Goal: Task Accomplishment & Management: Use online tool/utility

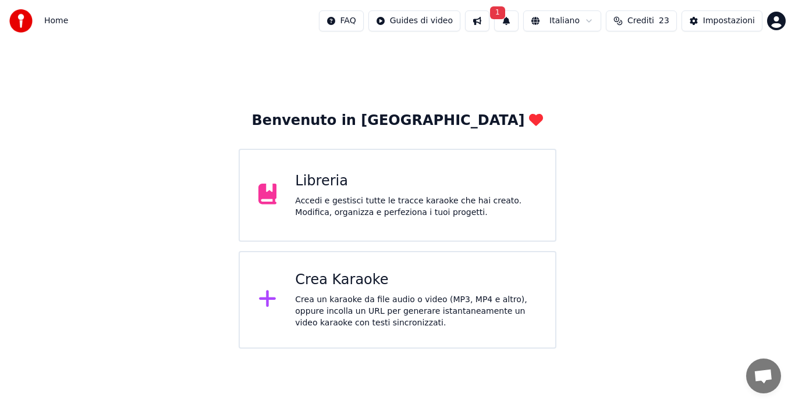
click at [506, 20] on button "1" at bounding box center [506, 20] width 24 height 21
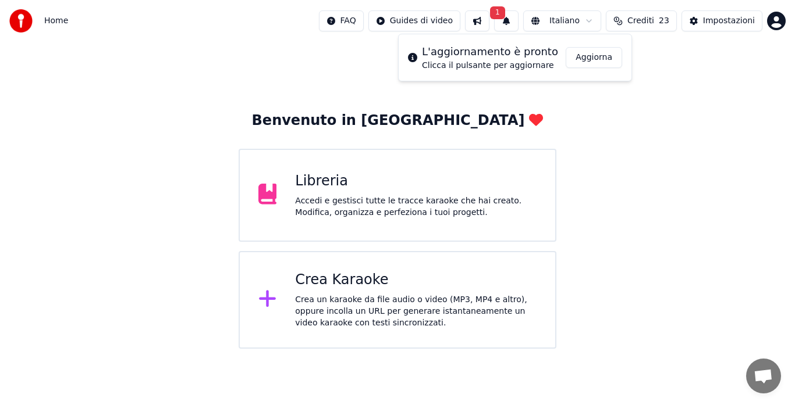
click at [591, 59] on button "Aggiorna" at bounding box center [593, 57] width 56 height 21
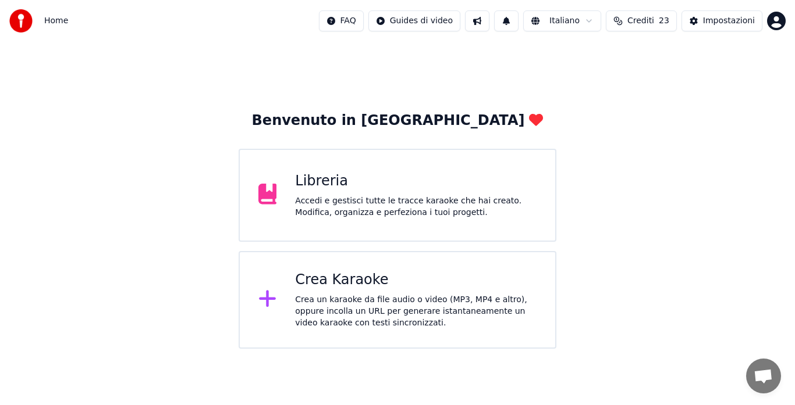
click at [350, 298] on div "Crea un karaoke da file audio o video (MP3, MP4 e altro), oppure incolla un URL…" at bounding box center [415, 311] width 241 height 35
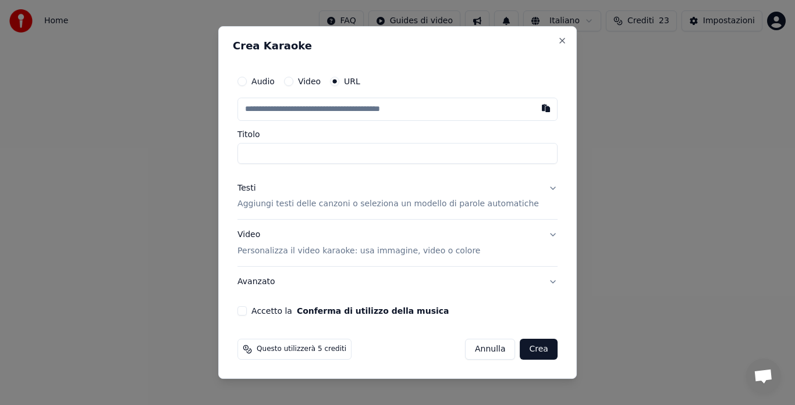
click at [271, 78] on label "Audio" at bounding box center [262, 81] width 23 height 8
click at [247, 78] on button "Audio" at bounding box center [241, 81] width 9 height 9
click at [342, 113] on div "Nessun file scelto" at bounding box center [349, 110] width 81 height 12
type input "**********"
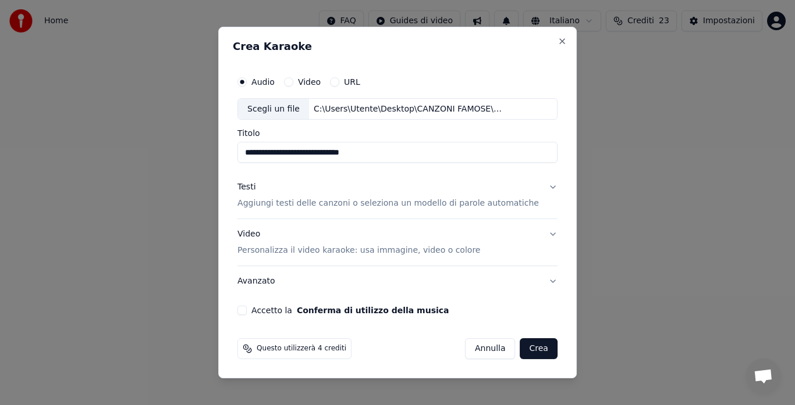
click at [457, 102] on div "Scegli un file C:\Users\Utente\Desktop\CANZONI FAMOSE\[PERSON_NAME] - Ain't no …" at bounding box center [397, 109] width 320 height 22
click at [540, 190] on button "Testi Aggiungi testi delle canzoni o seleziona un modello di parole automatiche" at bounding box center [397, 196] width 320 height 47
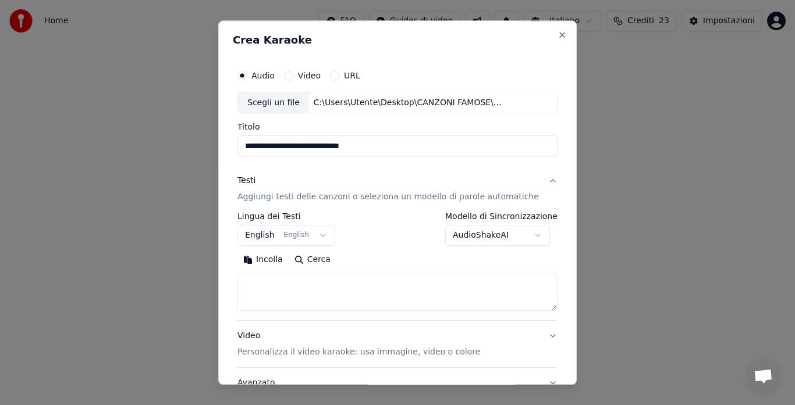
click at [288, 260] on button "Incolla" at bounding box center [262, 260] width 51 height 19
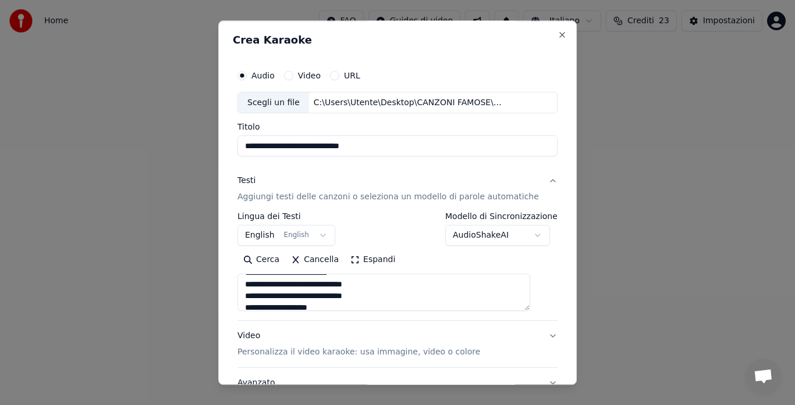
scroll to position [97, 0]
click at [534, 334] on button "Video Personalizza il video karaoke: usa immagine, video o colore" at bounding box center [397, 345] width 320 height 47
type textarea "**********"
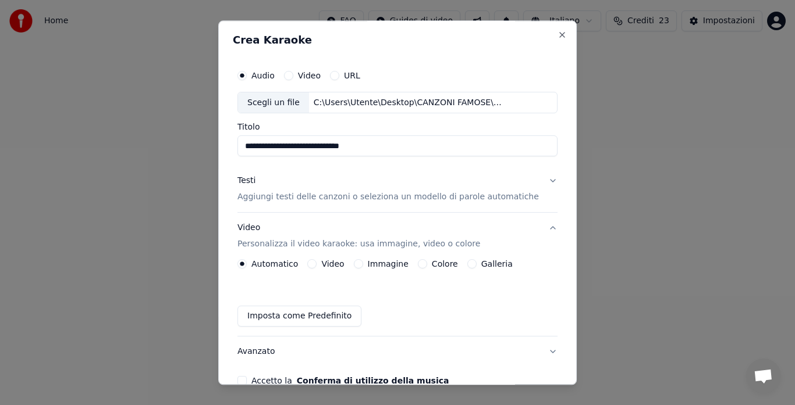
click at [468, 265] on button "Galleria" at bounding box center [471, 264] width 9 height 9
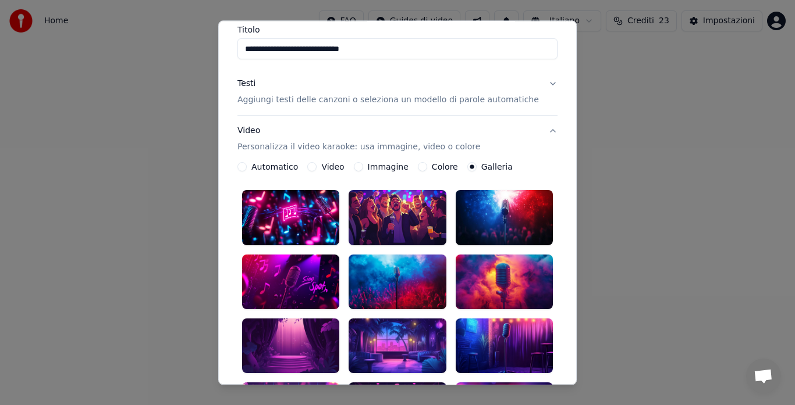
scroll to position [194, 0]
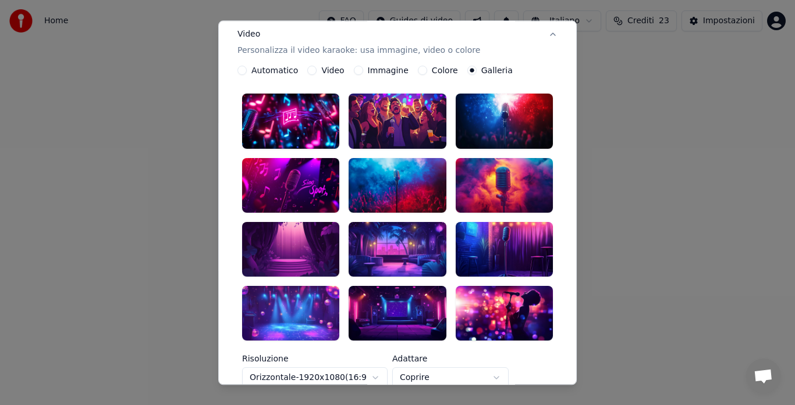
click at [386, 228] on div at bounding box center [396, 249] width 97 height 55
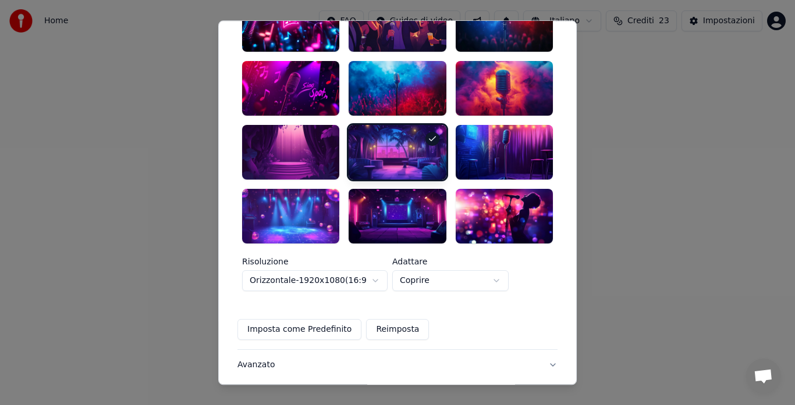
scroll to position [347, 0]
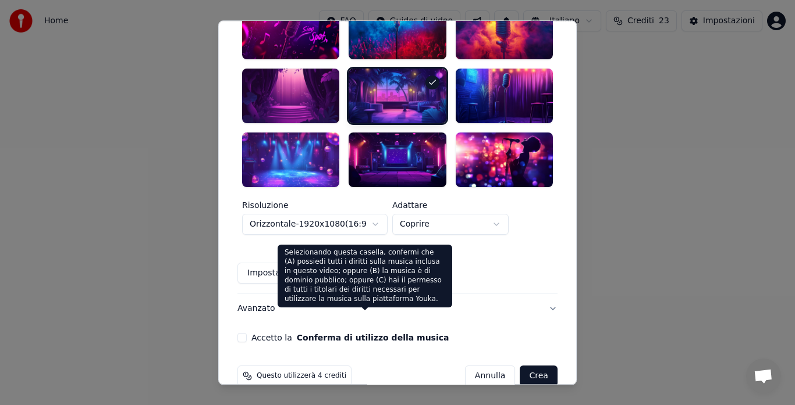
click at [401, 334] on button "Conferma di utilizzo della musica" at bounding box center [373, 338] width 152 height 8
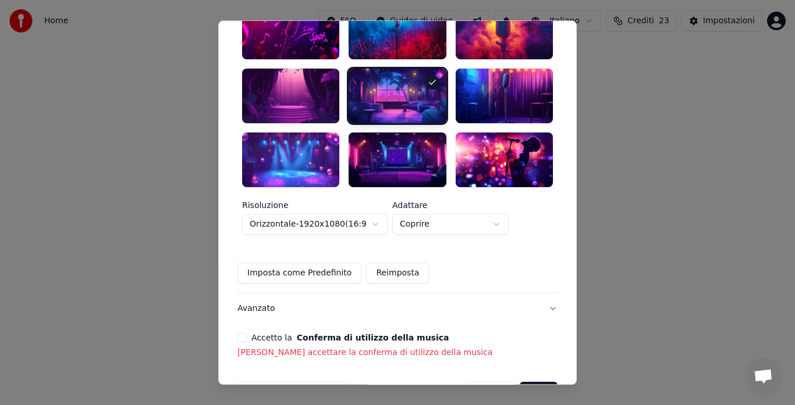
click at [402, 334] on button "Conferma di utilizzo della musica" at bounding box center [373, 338] width 152 height 8
click at [246, 312] on div "**********" at bounding box center [397, 38] width 329 height 652
click at [247, 333] on button "Accetto la Conferma di utilizzo della musica" at bounding box center [241, 337] width 9 height 9
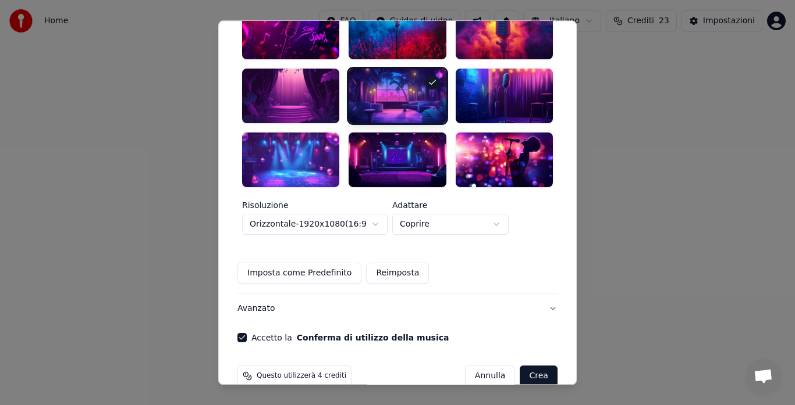
click at [525, 366] on button "Crea" at bounding box center [538, 376] width 37 height 21
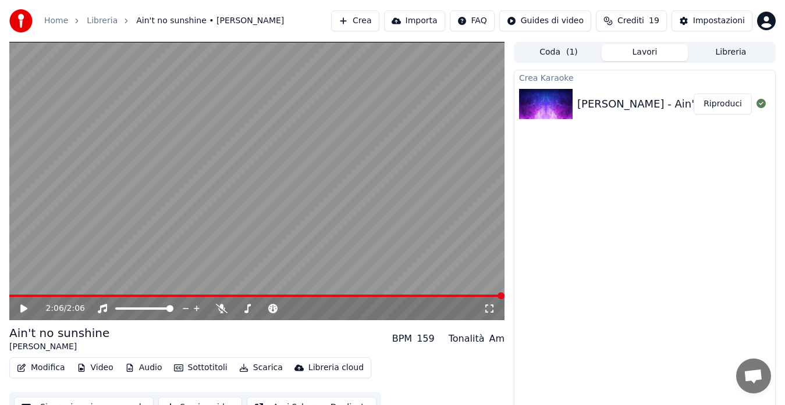
click at [714, 106] on button "Riproduci" at bounding box center [722, 104] width 58 height 21
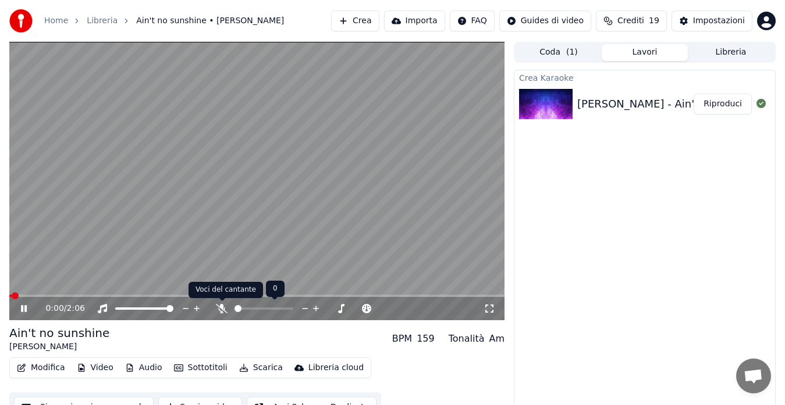
click at [219, 311] on icon at bounding box center [222, 308] width 12 height 9
click at [492, 304] on icon at bounding box center [489, 308] width 12 height 9
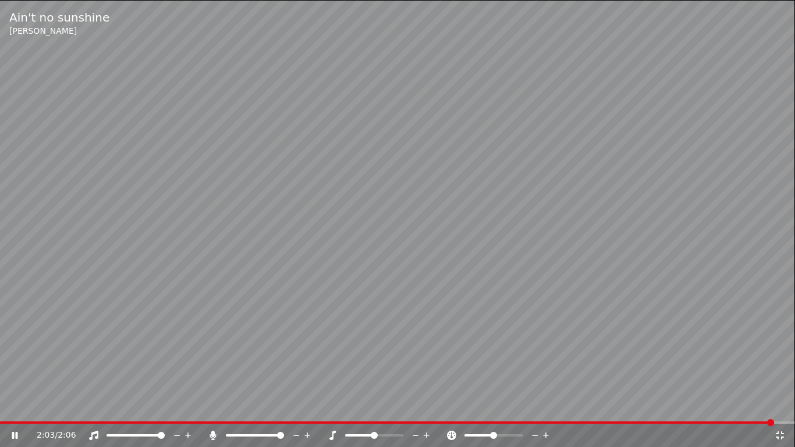
click at [777, 405] on icon at bounding box center [780, 435] width 12 height 9
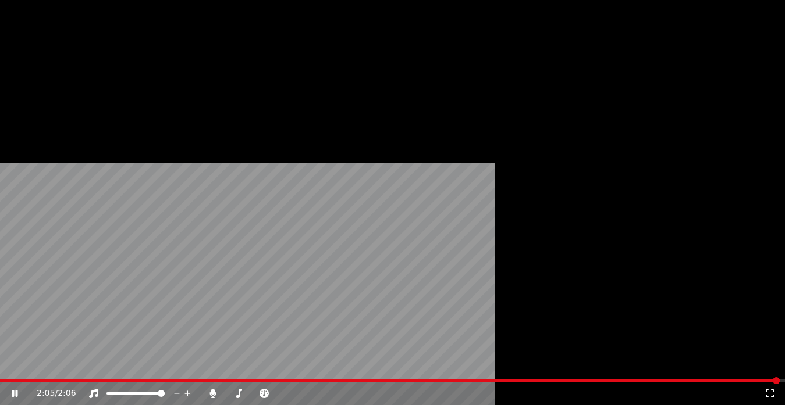
click at [53, 98] on button "Modifica" at bounding box center [41, 89] width 58 height 16
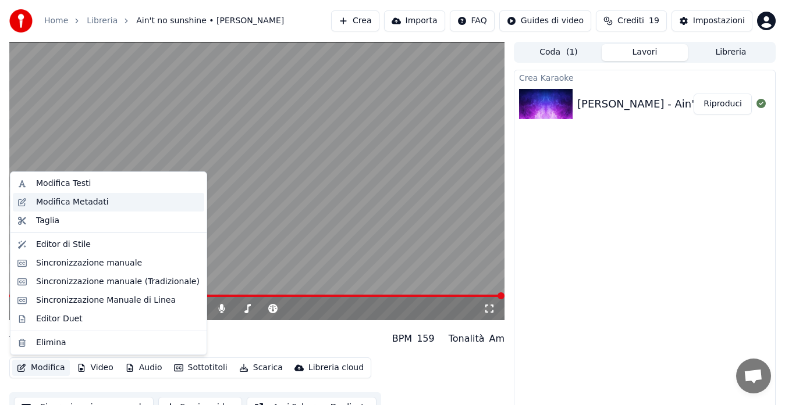
click at [104, 205] on div "Modifica Metadati" at bounding box center [117, 203] width 163 height 12
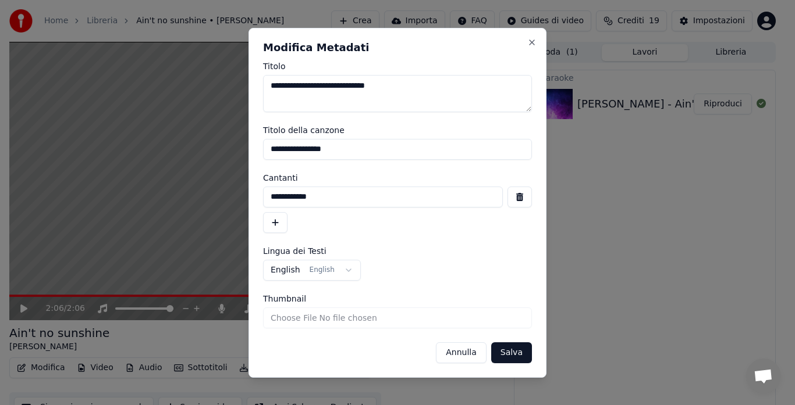
click at [268, 147] on input "**********" at bounding box center [397, 149] width 269 height 21
type input "**********"
click at [280, 220] on button "button" at bounding box center [275, 222] width 24 height 21
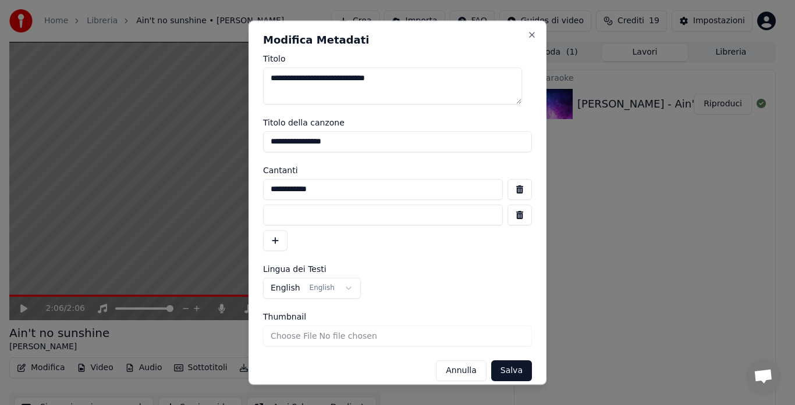
click at [280, 219] on input at bounding box center [383, 215] width 240 height 21
type input "**********"
click at [394, 252] on form "**********" at bounding box center [397, 218] width 269 height 327
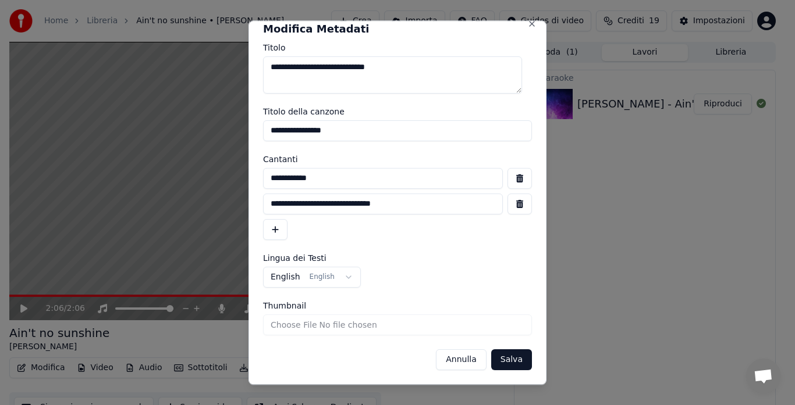
click at [507, 352] on button "Salva" at bounding box center [511, 360] width 41 height 21
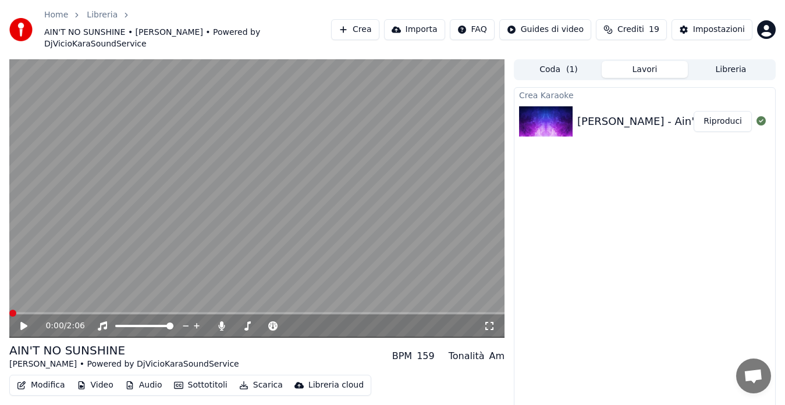
click at [20, 322] on icon at bounding box center [32, 326] width 27 height 9
click at [47, 378] on button "Modifica" at bounding box center [41, 386] width 58 height 16
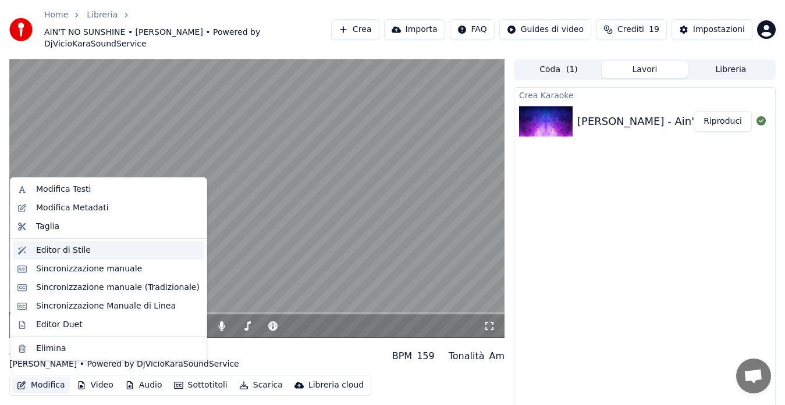
click at [92, 246] on div "Editor di Stile" at bounding box center [117, 251] width 163 height 12
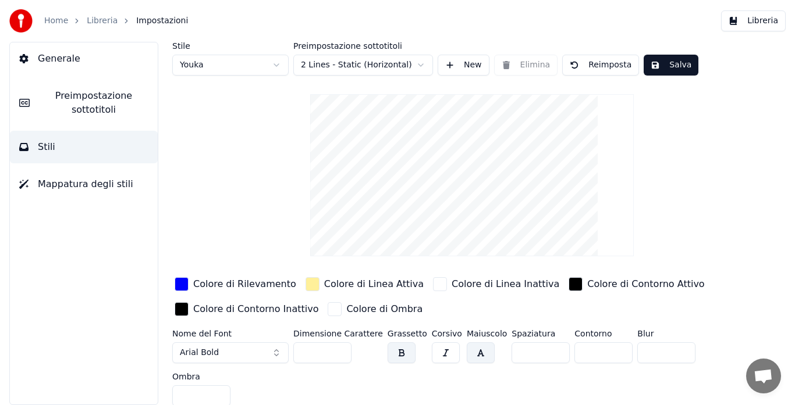
click at [256, 64] on html "Home Libreria Impostazioni Libreria Generale Preimpostazione sottotitoli Stili …" at bounding box center [397, 202] width 795 height 405
type input "***"
type input "*"
click at [184, 283] on div "button" at bounding box center [182, 285] width 14 height 14
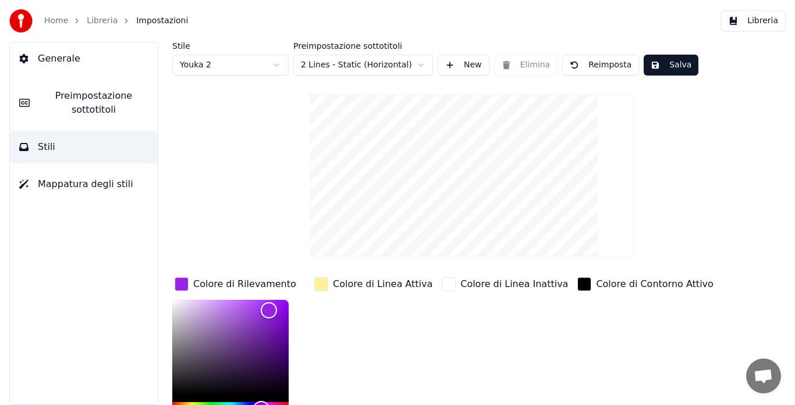
scroll to position [97, 0]
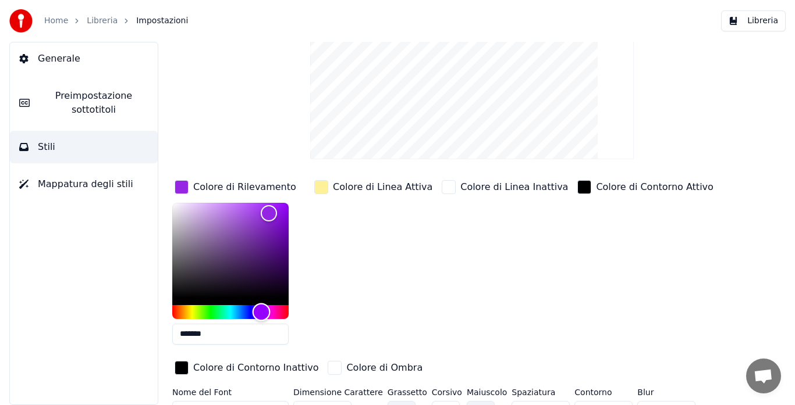
click at [247, 310] on div "Hue" at bounding box center [230, 312] width 116 height 14
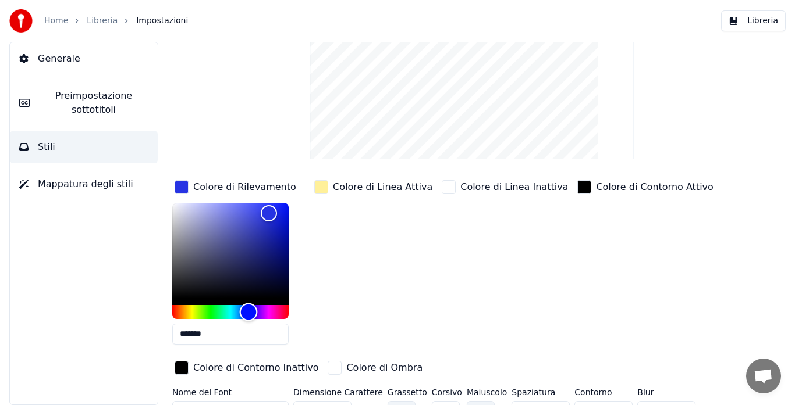
type input "*******"
click at [249, 310] on div "Hue" at bounding box center [249, 312] width 18 height 18
click at [361, 277] on div "Colore di Linea Attiva" at bounding box center [373, 266] width 123 height 176
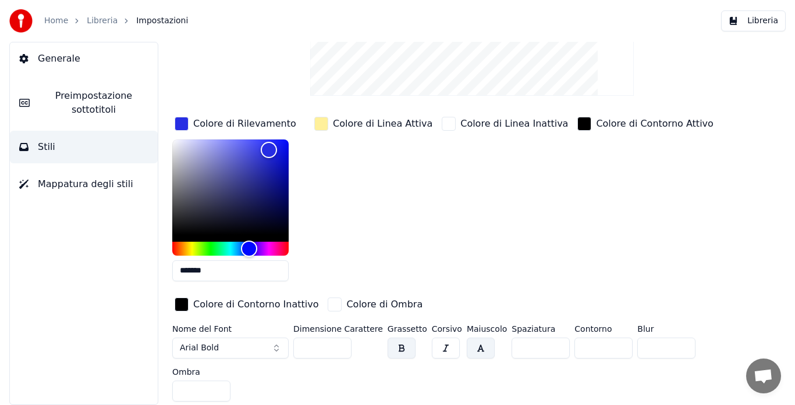
scroll to position [0, 0]
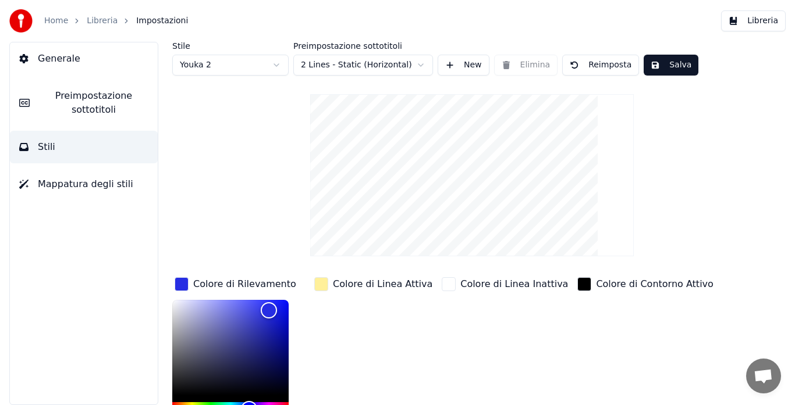
click at [648, 59] on button "Salva" at bounding box center [670, 65] width 55 height 21
click at [769, 16] on button "Libreria" at bounding box center [753, 20] width 65 height 21
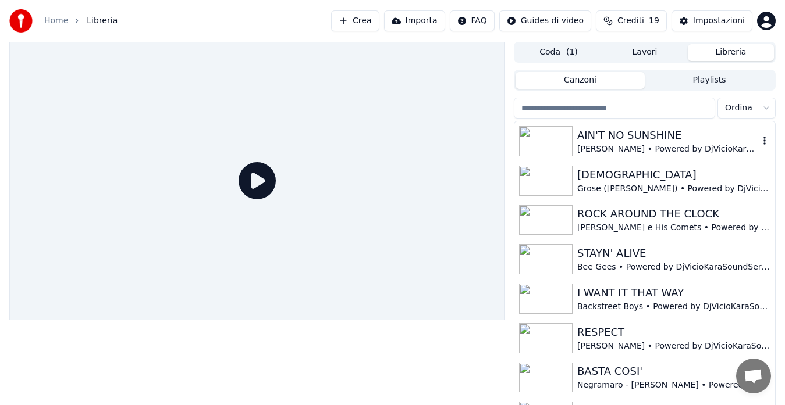
click at [662, 136] on div "AIN'T NO SUNSHINE" at bounding box center [668, 135] width 182 height 16
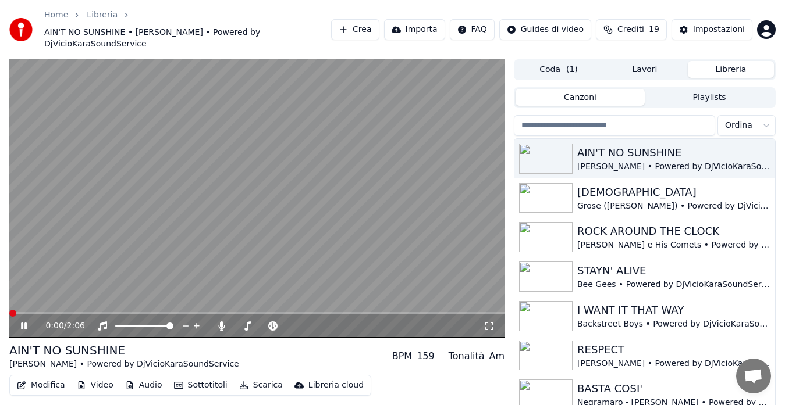
click at [38, 378] on button "Modifica" at bounding box center [41, 386] width 58 height 16
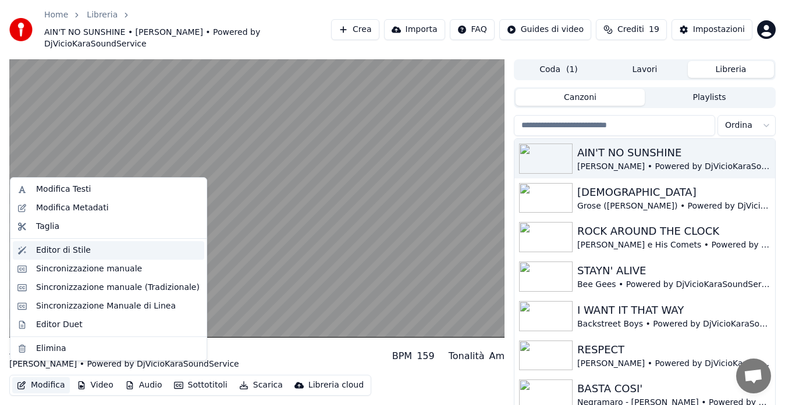
click at [74, 250] on div "Editor di Stile" at bounding box center [63, 251] width 55 height 12
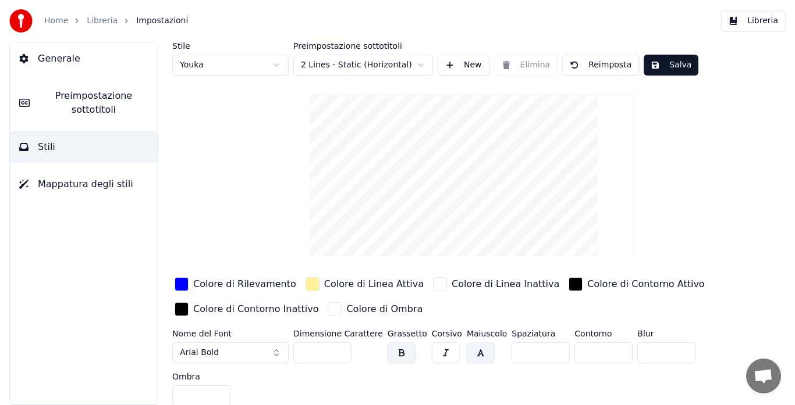
click at [72, 101] on span "Preimpostazione sottotitoli" at bounding box center [93, 103] width 109 height 28
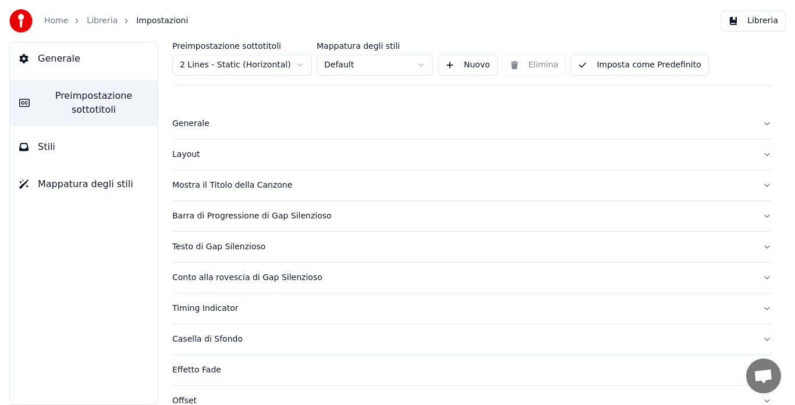
click at [212, 187] on div "Mostra il Titolo della Canzone" at bounding box center [462, 186] width 581 height 12
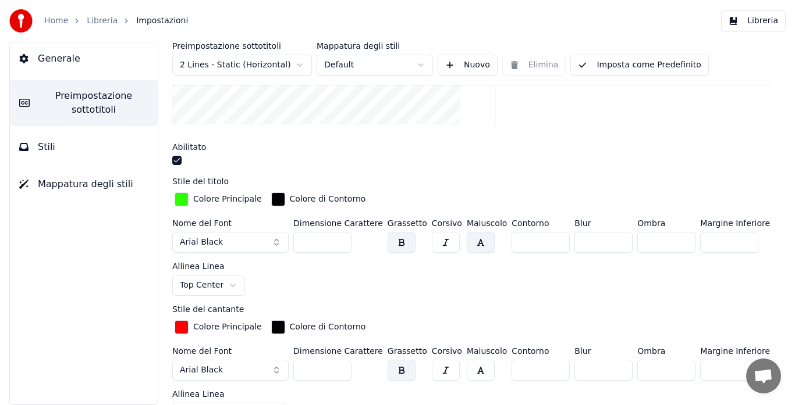
scroll to position [291, 0]
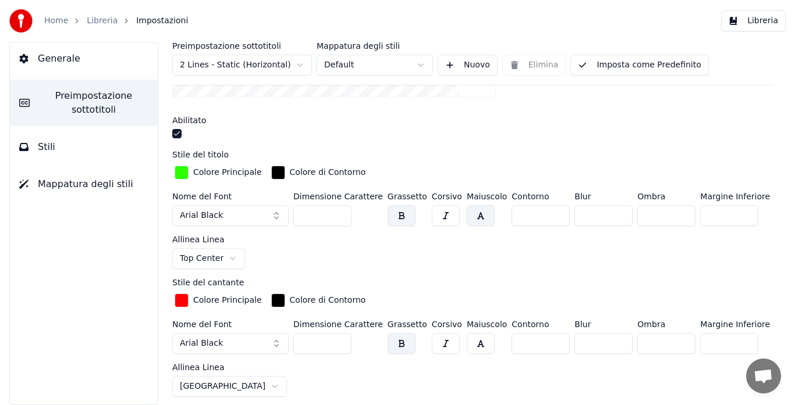
click at [337, 337] on input "***" at bounding box center [322, 343] width 58 height 21
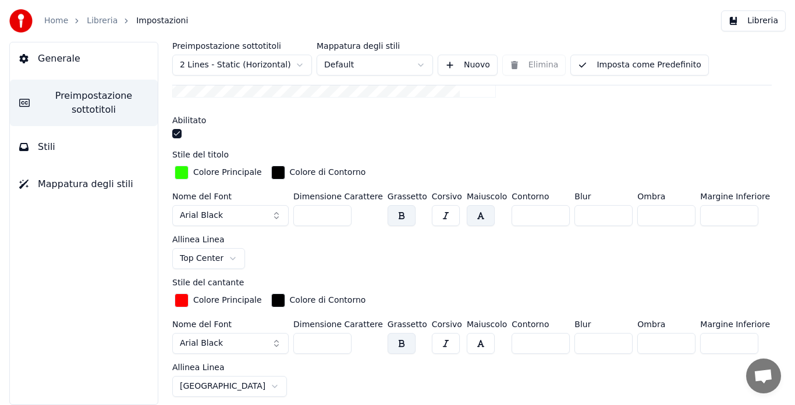
click at [337, 337] on input "***" at bounding box center [322, 343] width 58 height 21
type input "***"
click at [337, 337] on input "***" at bounding box center [322, 343] width 58 height 21
click at [664, 70] on button "Imposta come Predefinito" at bounding box center [639, 65] width 138 height 21
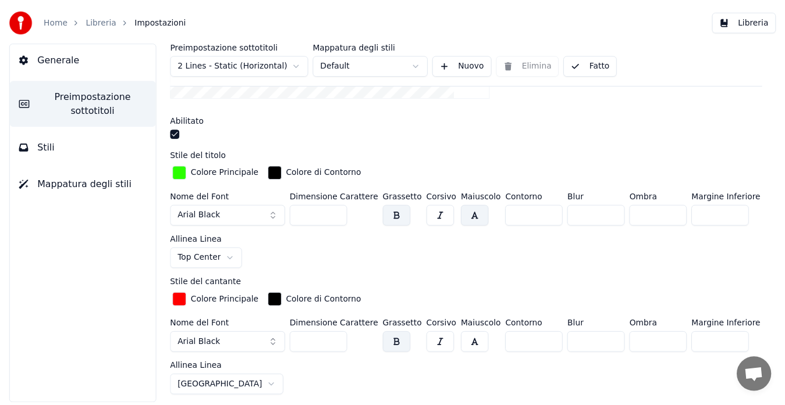
scroll to position [0, 0]
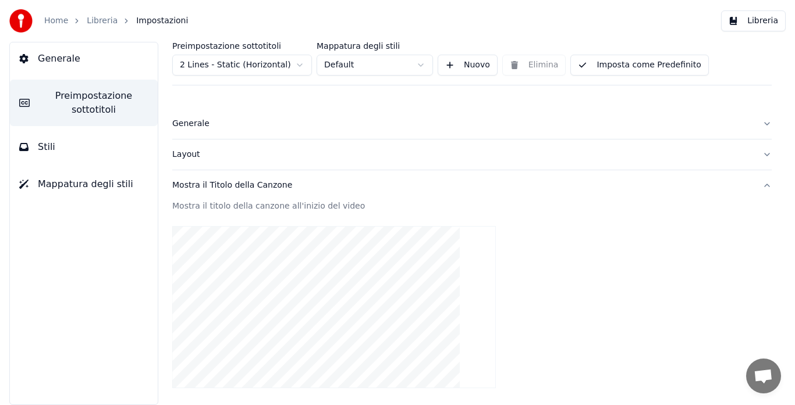
click at [746, 19] on button "Libreria" at bounding box center [753, 20] width 65 height 21
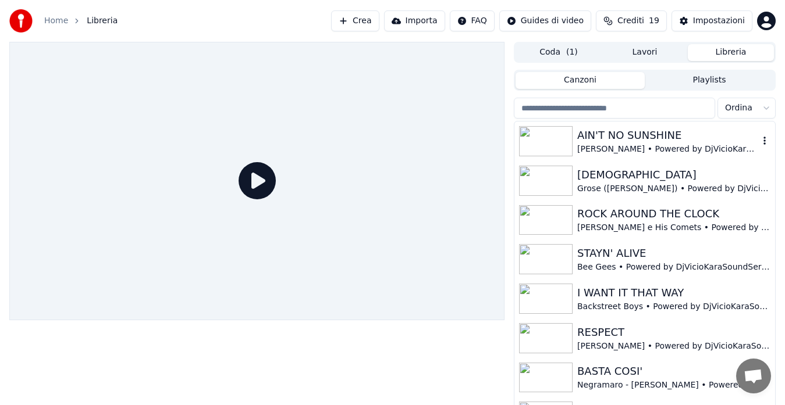
click at [606, 145] on div "[PERSON_NAME] • Powered by DjVicioKaraSoundService" at bounding box center [668, 150] width 182 height 12
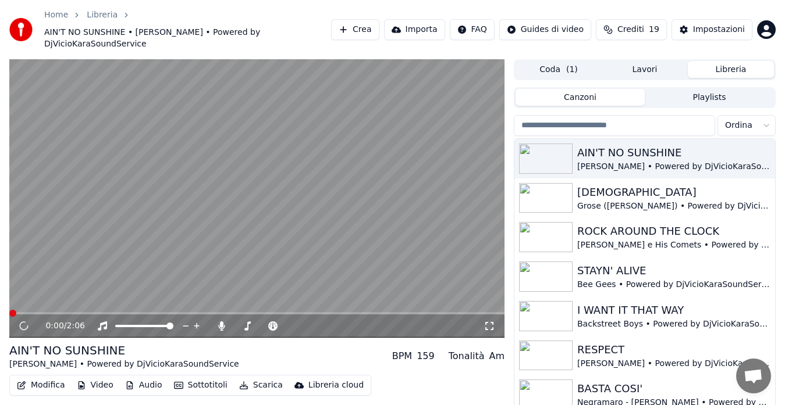
click at [486, 322] on icon at bounding box center [489, 326] width 8 height 8
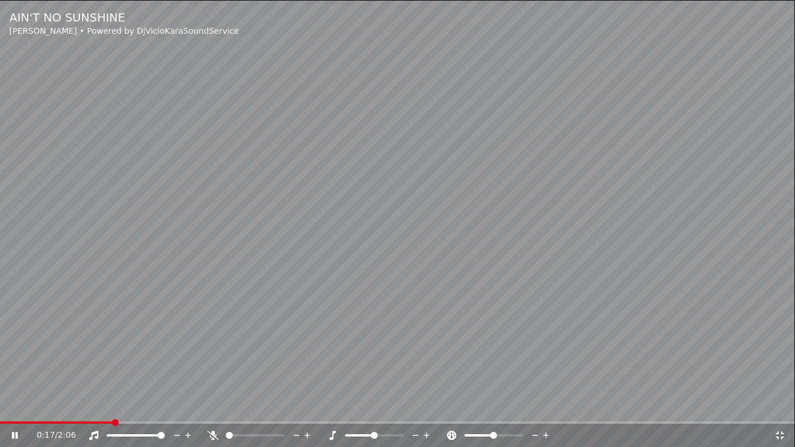
click at [782, 405] on icon at bounding box center [780, 435] width 12 height 9
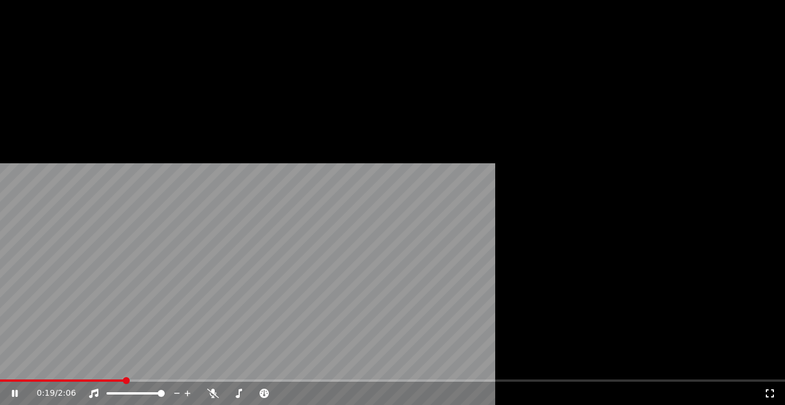
click at [19, 389] on icon at bounding box center [22, 393] width 27 height 9
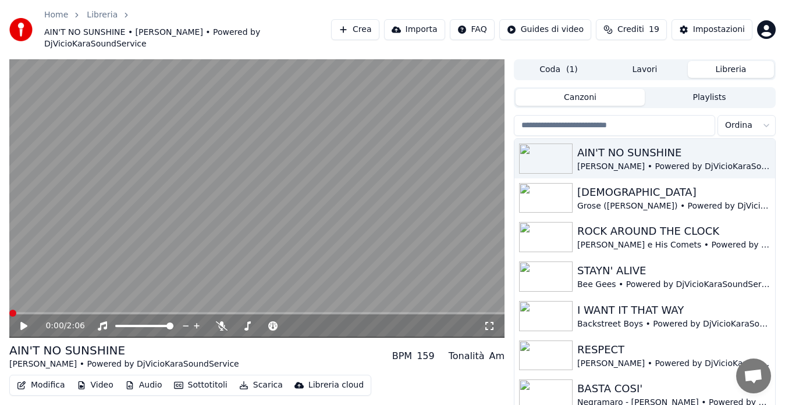
click at [9, 310] on span at bounding box center [12, 313] width 7 height 7
click at [343, 321] on icon at bounding box center [341, 327] width 11 height 12
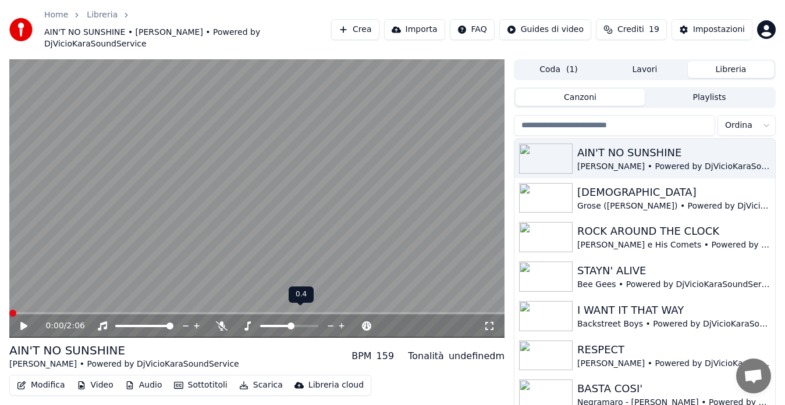
click at [343, 321] on icon at bounding box center [341, 327] width 11 height 12
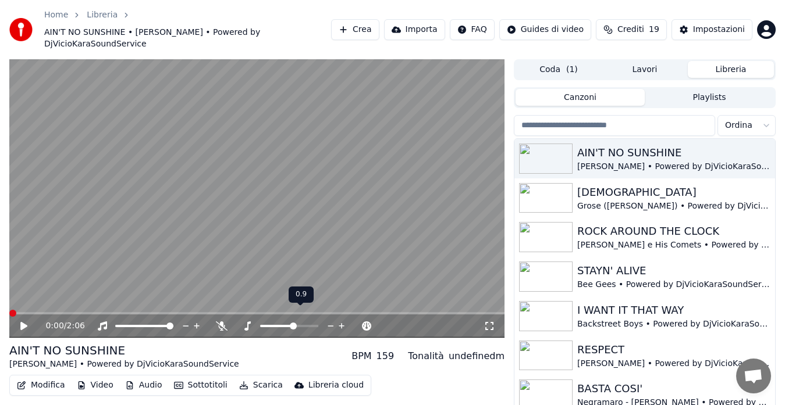
click at [343, 321] on icon at bounding box center [341, 327] width 11 height 12
click at [27, 322] on icon at bounding box center [32, 326] width 27 height 9
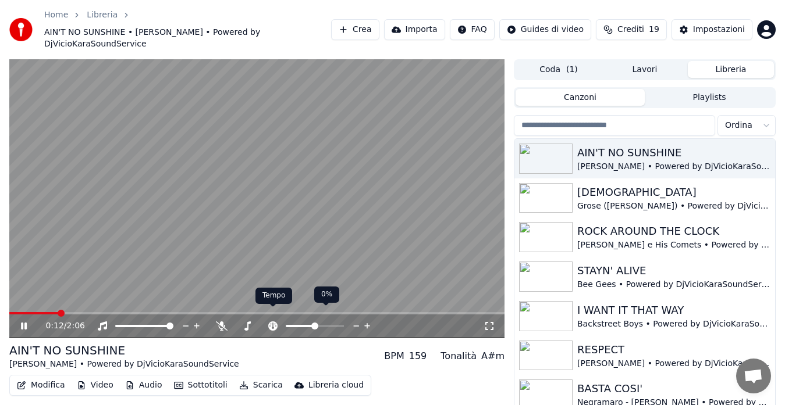
click at [273, 322] on icon at bounding box center [273, 326] width 12 height 9
click at [331, 321] on icon at bounding box center [330, 327] width 11 height 12
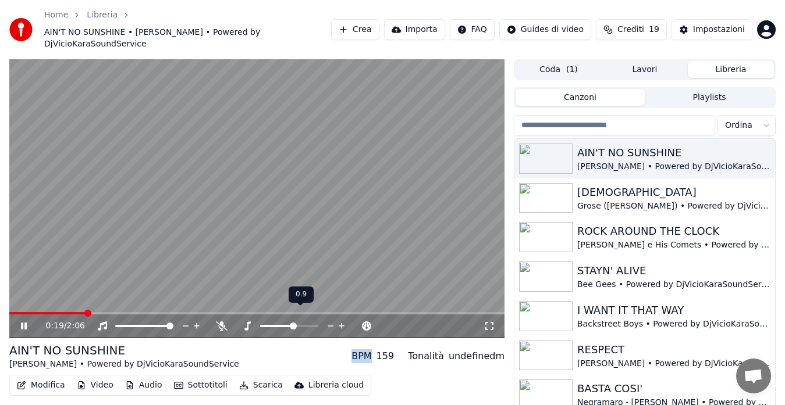
click at [331, 321] on icon at bounding box center [330, 327] width 11 height 12
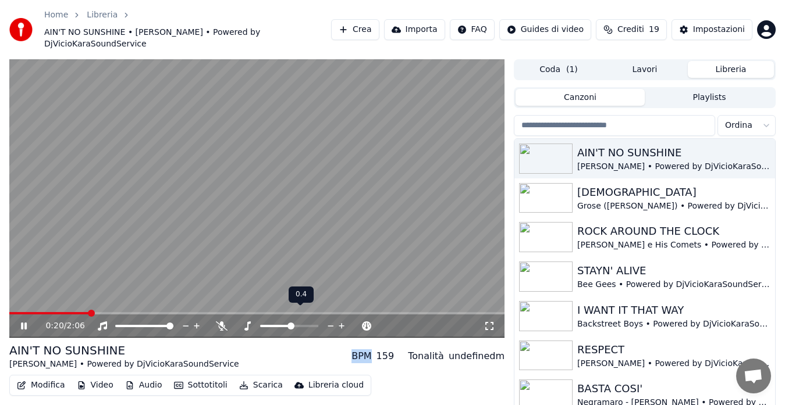
click at [331, 321] on icon at bounding box center [330, 327] width 11 height 12
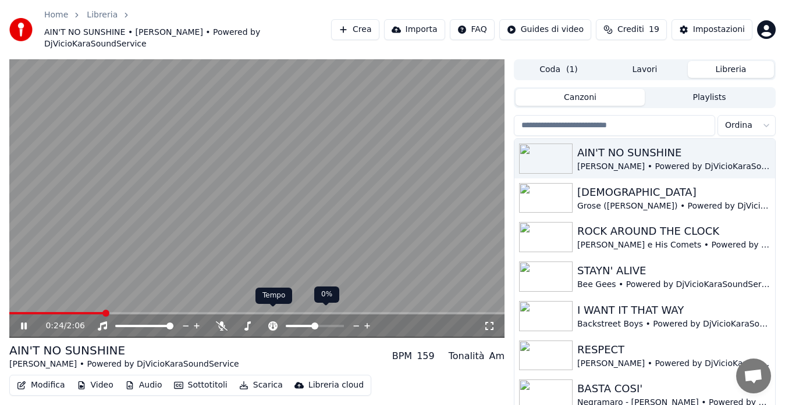
click at [276, 322] on icon at bounding box center [273, 326] width 12 height 9
click at [367, 321] on icon at bounding box center [367, 327] width 11 height 12
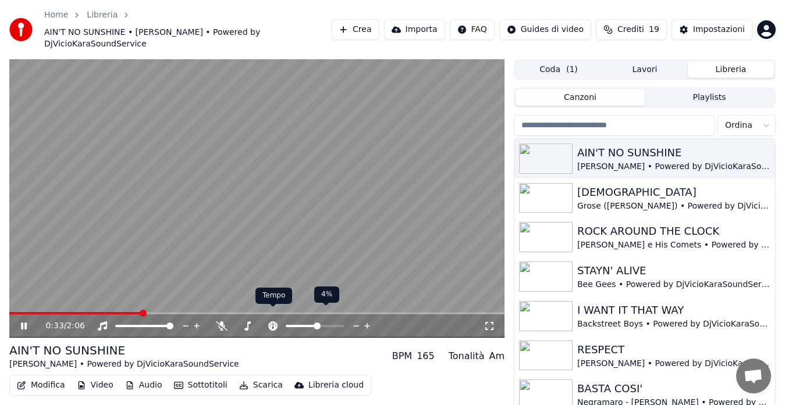
click at [272, 322] on icon at bounding box center [272, 326] width 9 height 9
click at [368, 323] on icon at bounding box center [367, 326] width 6 height 6
click at [369, 323] on icon at bounding box center [367, 326] width 6 height 6
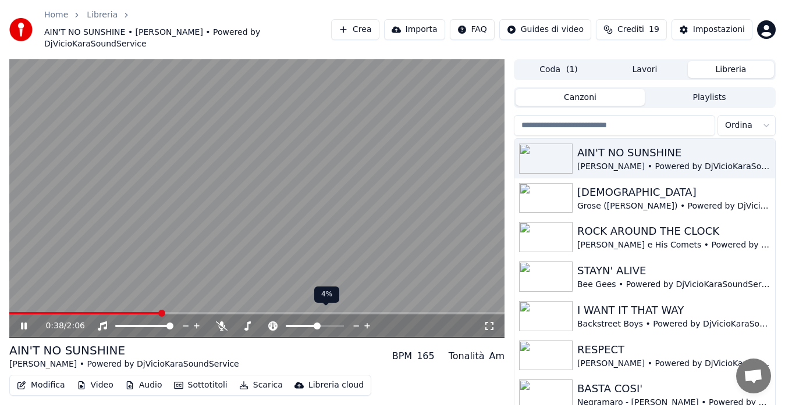
click at [369, 323] on icon at bounding box center [367, 326] width 6 height 6
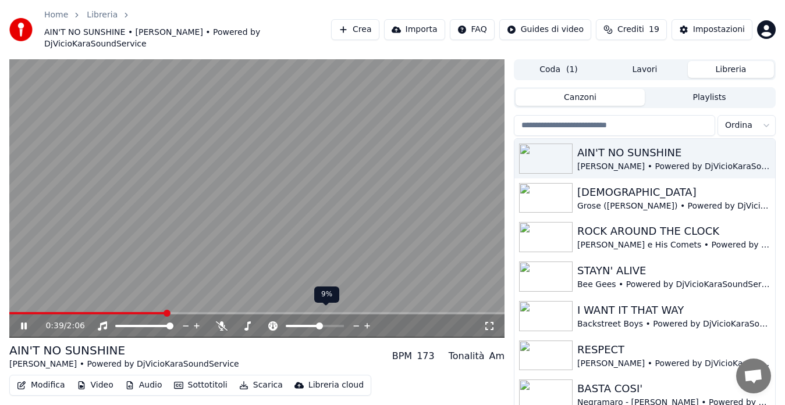
click at [369, 323] on icon at bounding box center [367, 326] width 6 height 6
click at [357, 326] on icon at bounding box center [357, 326] width 6 height 1
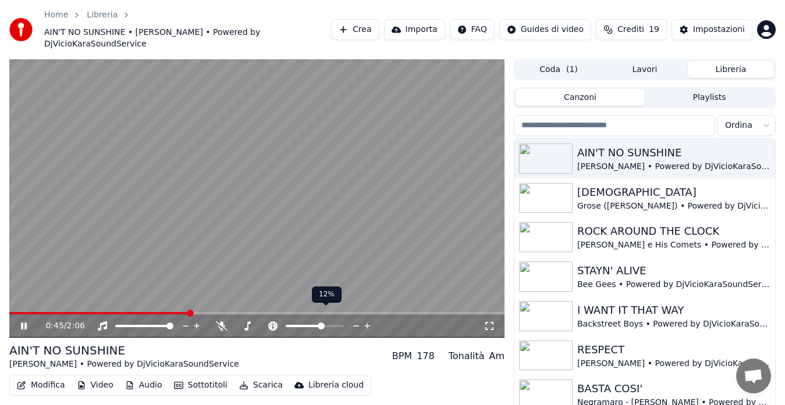
click at [357, 326] on icon at bounding box center [357, 326] width 6 height 1
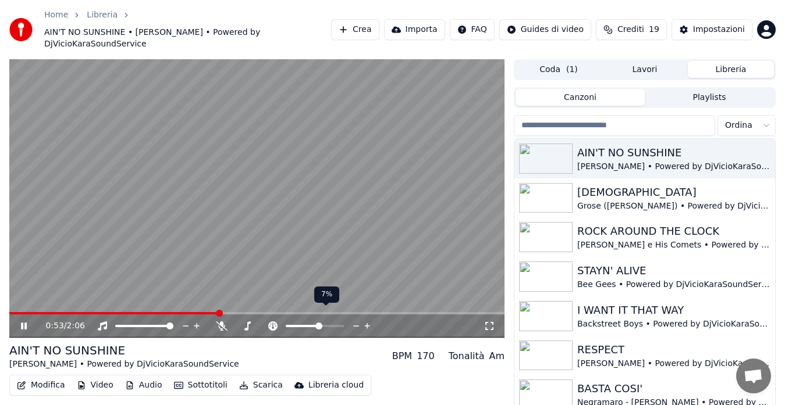
click at [357, 326] on icon at bounding box center [357, 326] width 6 height 1
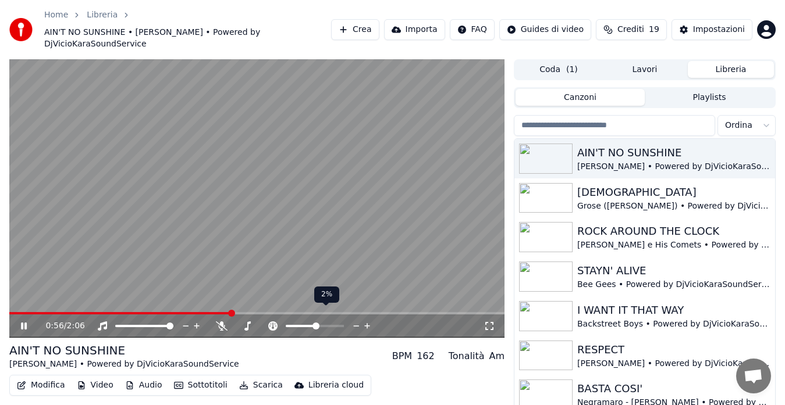
click at [357, 326] on icon at bounding box center [357, 326] width 6 height 1
click at [367, 323] on icon at bounding box center [367, 326] width 6 height 6
click at [358, 321] on icon at bounding box center [356, 327] width 11 height 12
click at [369, 321] on icon at bounding box center [367, 327] width 11 height 12
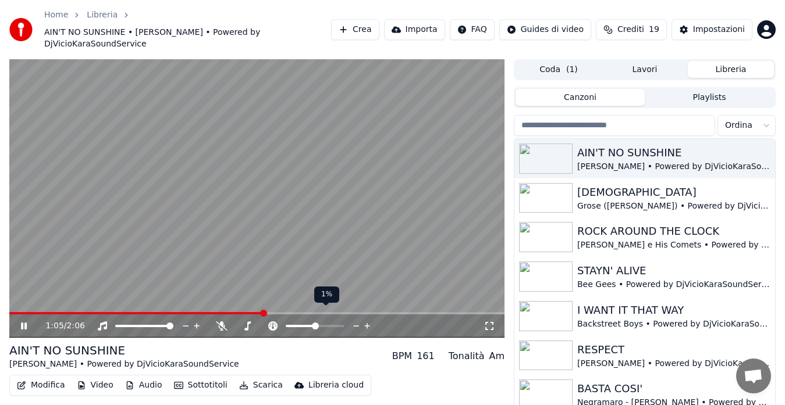
click at [369, 321] on icon at bounding box center [367, 327] width 11 height 12
click at [27, 322] on icon at bounding box center [32, 326] width 27 height 9
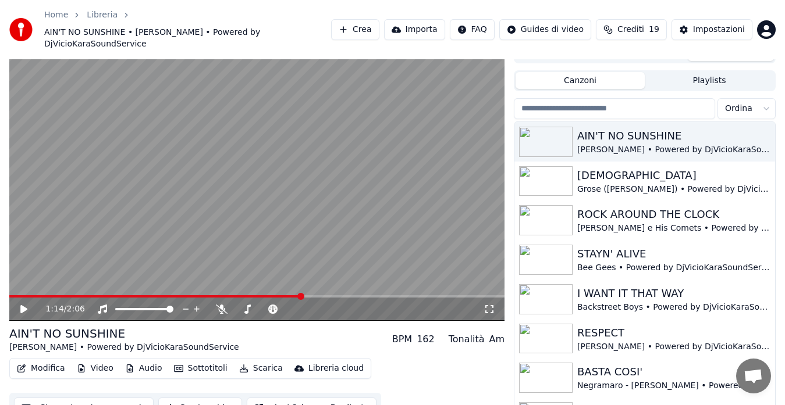
scroll to position [26, 0]
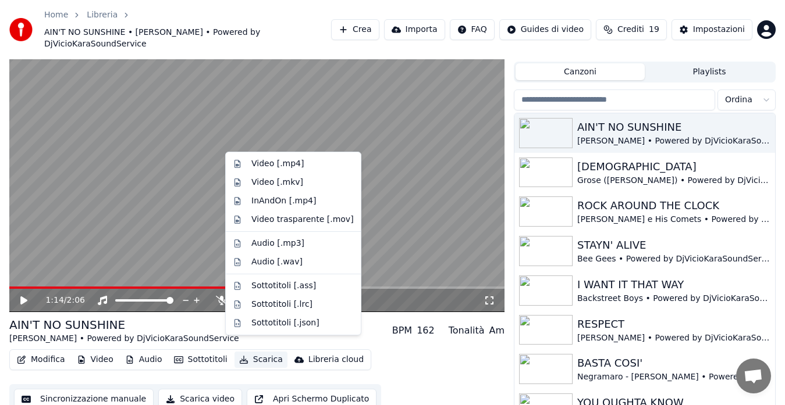
click at [258, 352] on button "Scarica" at bounding box center [260, 360] width 53 height 16
click at [298, 165] on div "Video [.mp4]" at bounding box center [302, 164] width 102 height 12
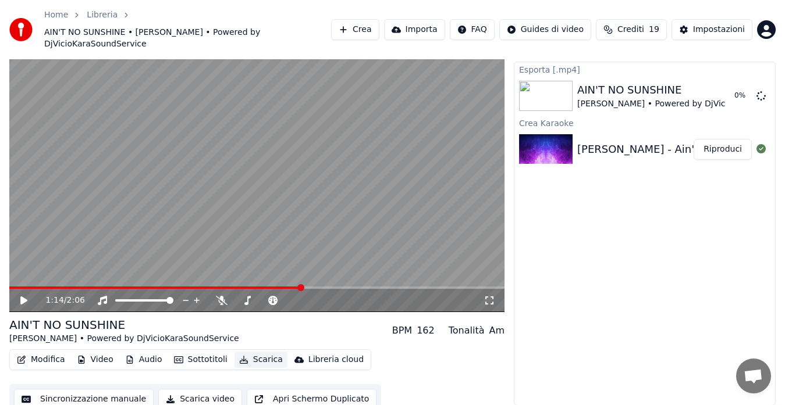
scroll to position [23, 0]
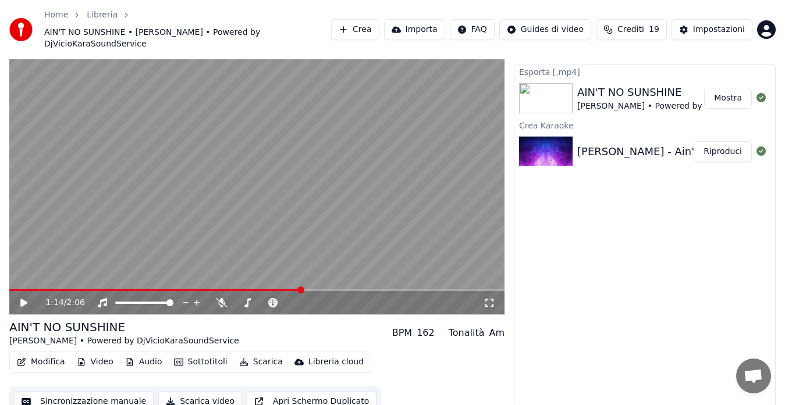
click at [721, 88] on button "Mostra" at bounding box center [728, 98] width 48 height 21
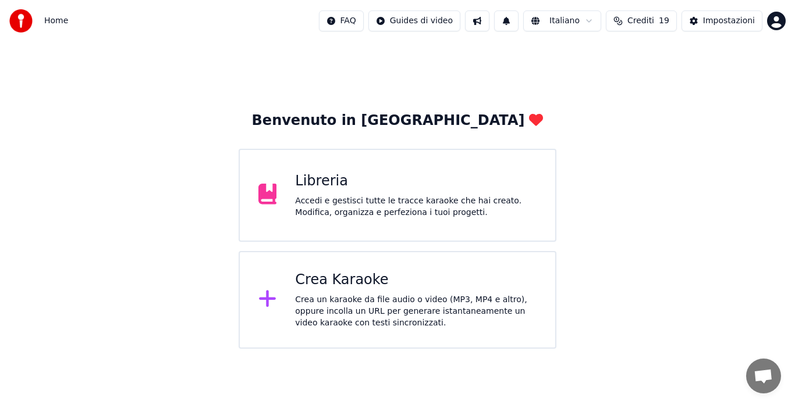
click at [408, 292] on div "Crea Karaoke Crea un karaoke da file audio o video (MP3, MP4 e altro), oppure i…" at bounding box center [415, 300] width 241 height 58
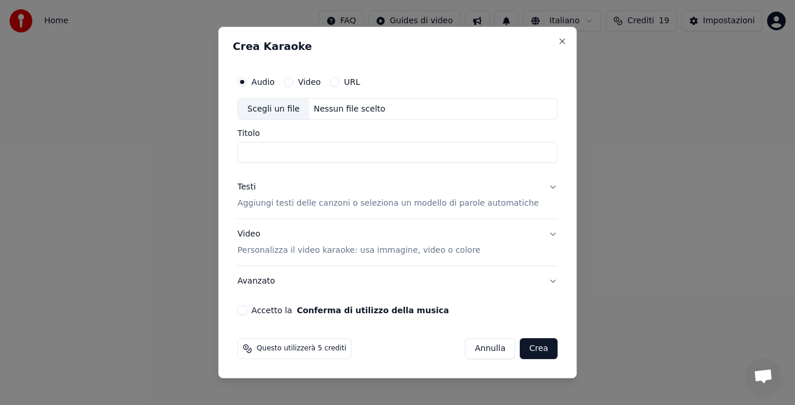
click at [343, 106] on div "Nessun file scelto" at bounding box center [349, 110] width 81 height 12
type input "**********"
click at [533, 190] on button "Testi Aggiungi testi delle canzoni o seleziona un modello di parole automatiche" at bounding box center [397, 196] width 320 height 47
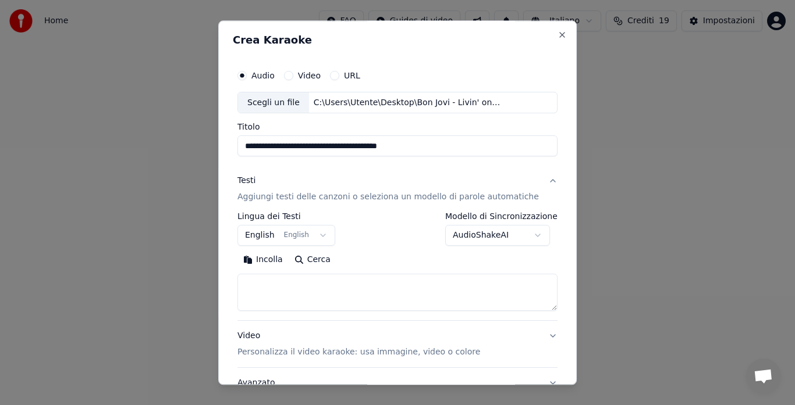
click at [276, 299] on textarea at bounding box center [397, 293] width 320 height 37
click at [265, 260] on button "Incolla" at bounding box center [262, 260] width 51 height 19
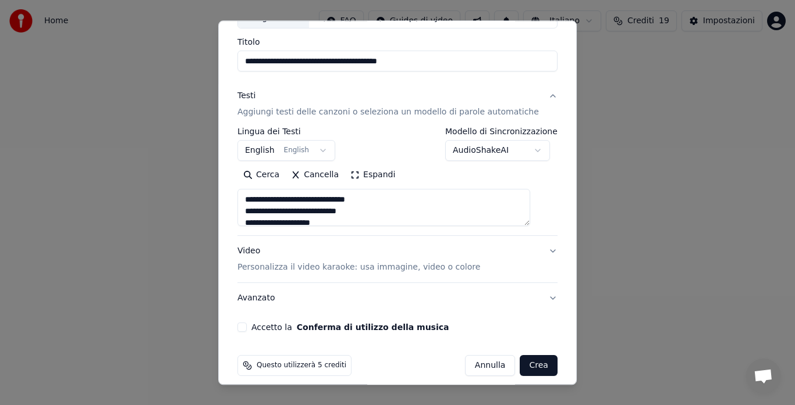
scroll to position [95, 0]
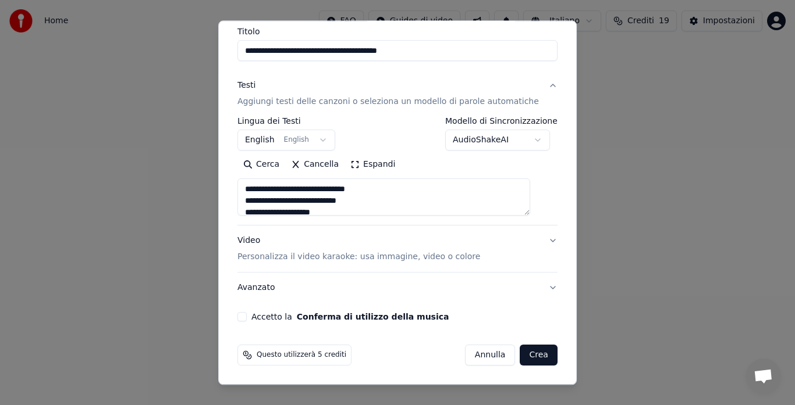
click at [390, 255] on p "Personalizza il video karaoke: usa immagine, video o colore" at bounding box center [358, 258] width 243 height 12
type textarea "**********"
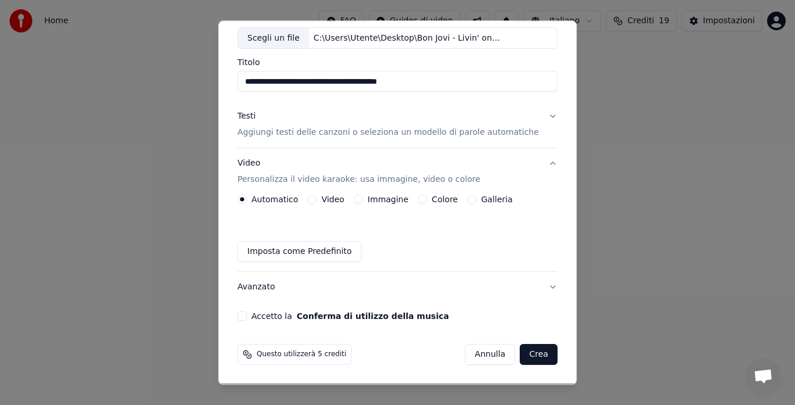
scroll to position [65, 0]
click at [493, 201] on label "Galleria" at bounding box center [496, 200] width 31 height 8
click at [476, 201] on button "Galleria" at bounding box center [471, 199] width 9 height 9
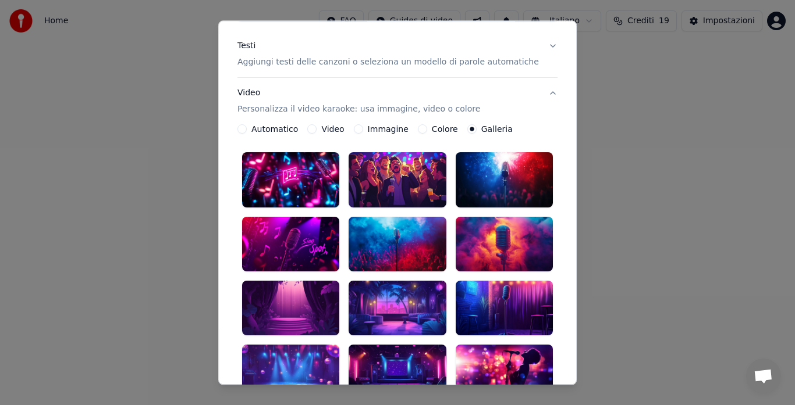
scroll to position [162, 0]
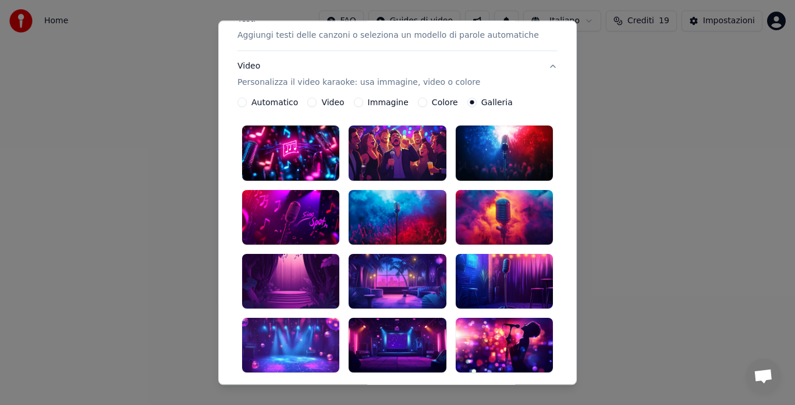
click at [417, 190] on div at bounding box center [396, 217] width 97 height 55
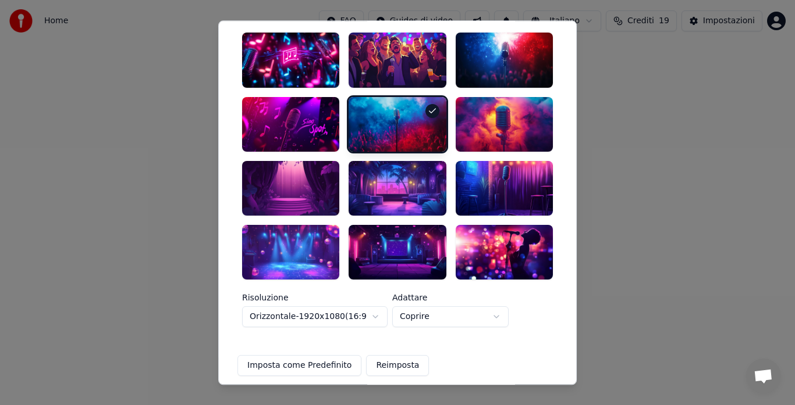
scroll to position [347, 0]
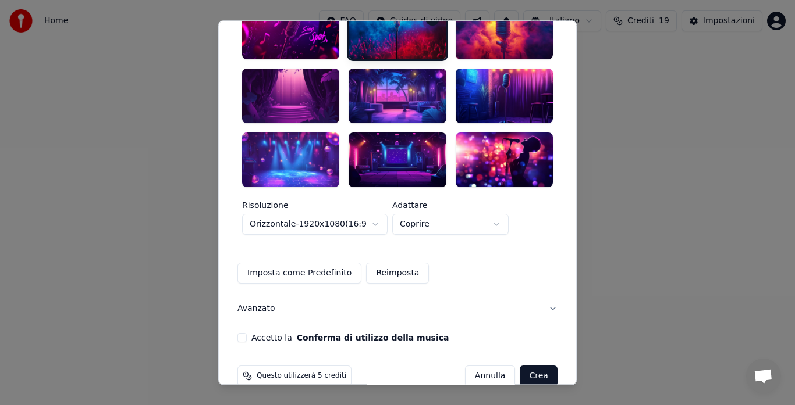
click at [247, 333] on button "Accetto la Conferma di utilizzo della musica" at bounding box center [241, 337] width 9 height 9
click at [536, 236] on div "**********" at bounding box center [397, 98] width 320 height 371
click at [523, 366] on button "Crea" at bounding box center [538, 376] width 37 height 21
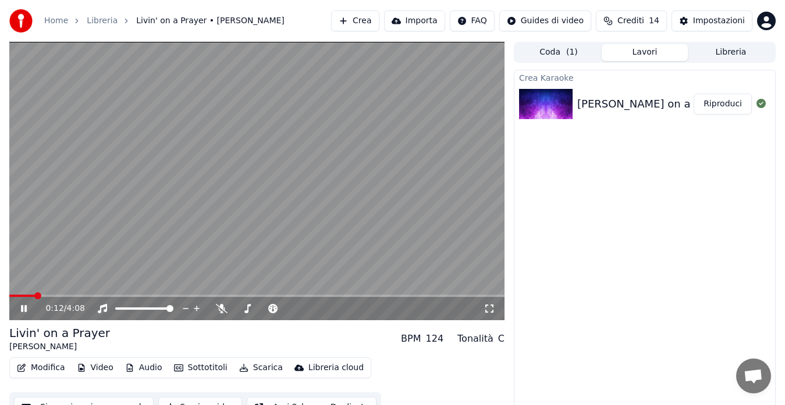
click at [19, 312] on icon at bounding box center [32, 308] width 27 height 9
